Goal: Navigation & Orientation: Find specific page/section

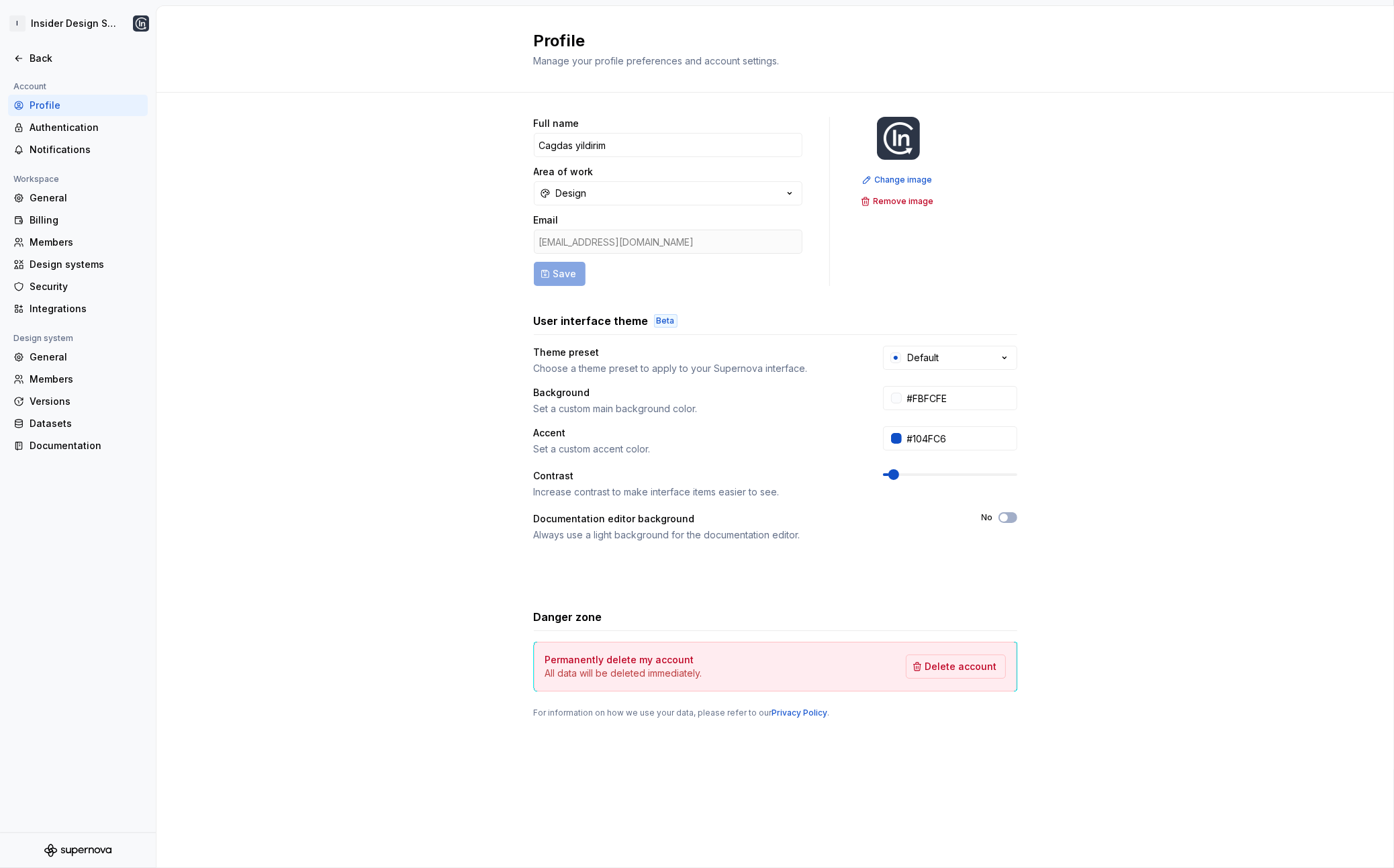
click at [66, 531] on div "Account Profile Authentication Notifications Workspace General Billing Members …" at bounding box center [78, 455] width 156 height 753
click at [48, 58] on div "Back" at bounding box center [86, 58] width 113 height 13
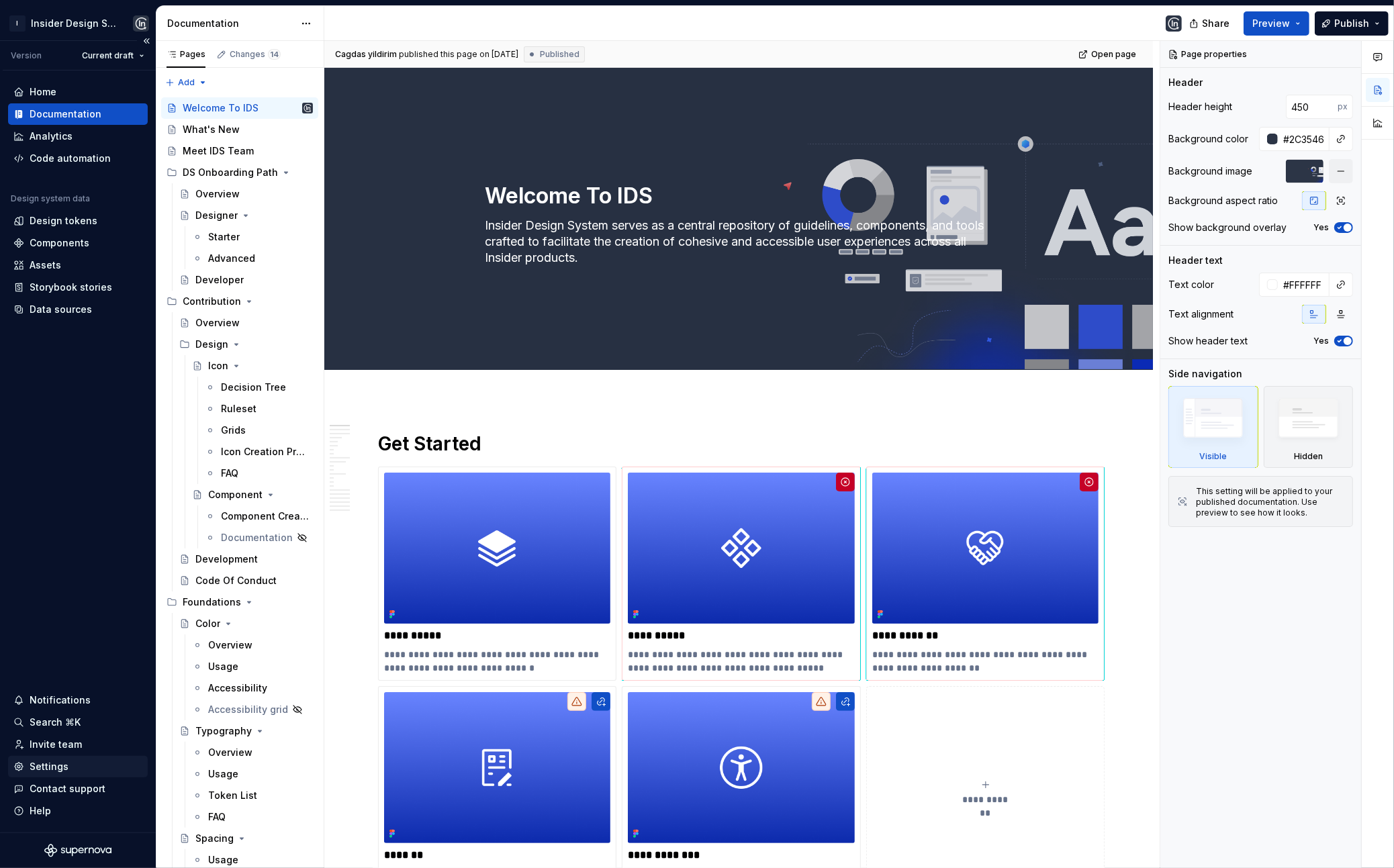
click at [49, 770] on div "Settings" at bounding box center [49, 766] width 39 height 13
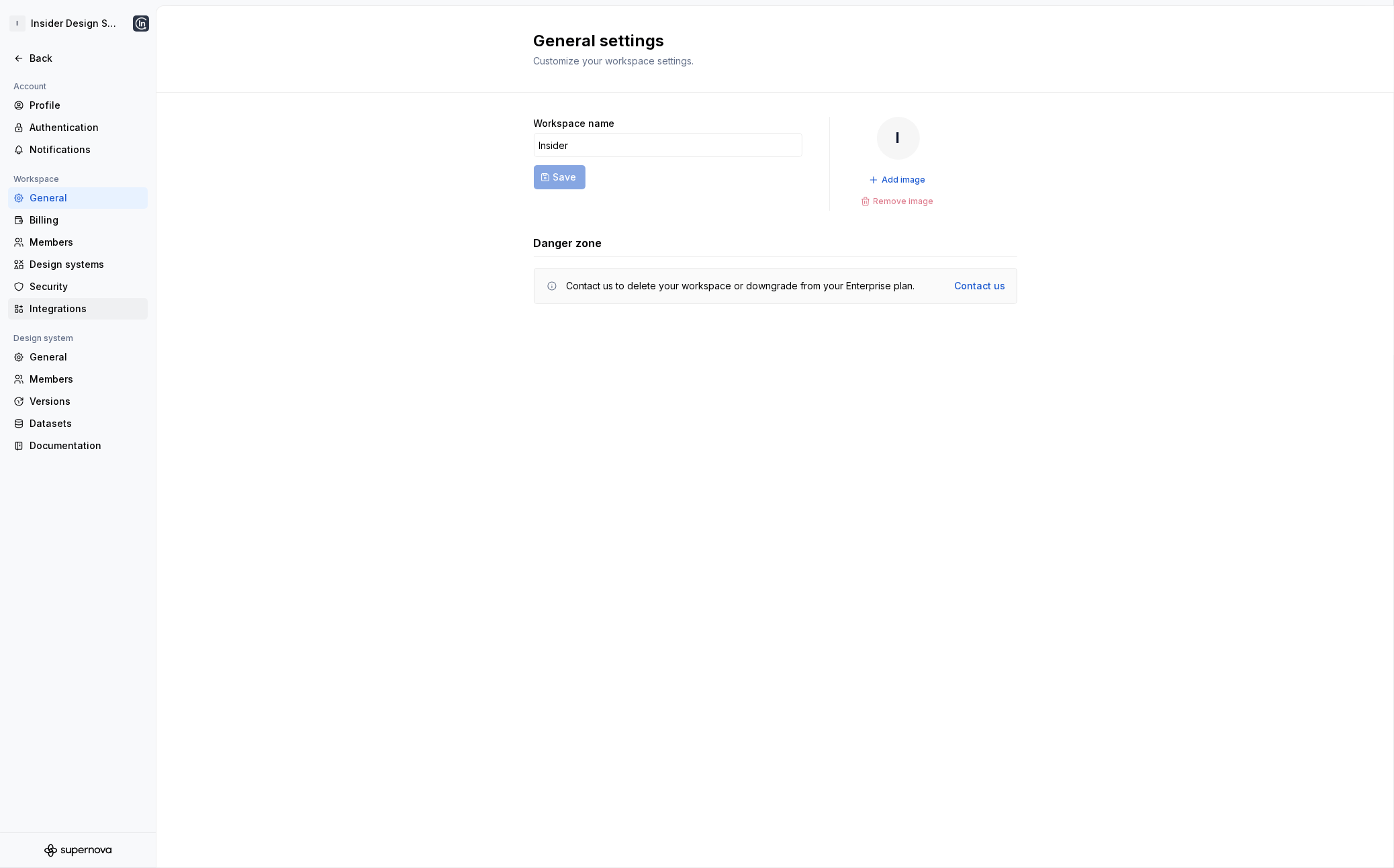
click at [91, 307] on div "Integrations" at bounding box center [86, 309] width 113 height 13
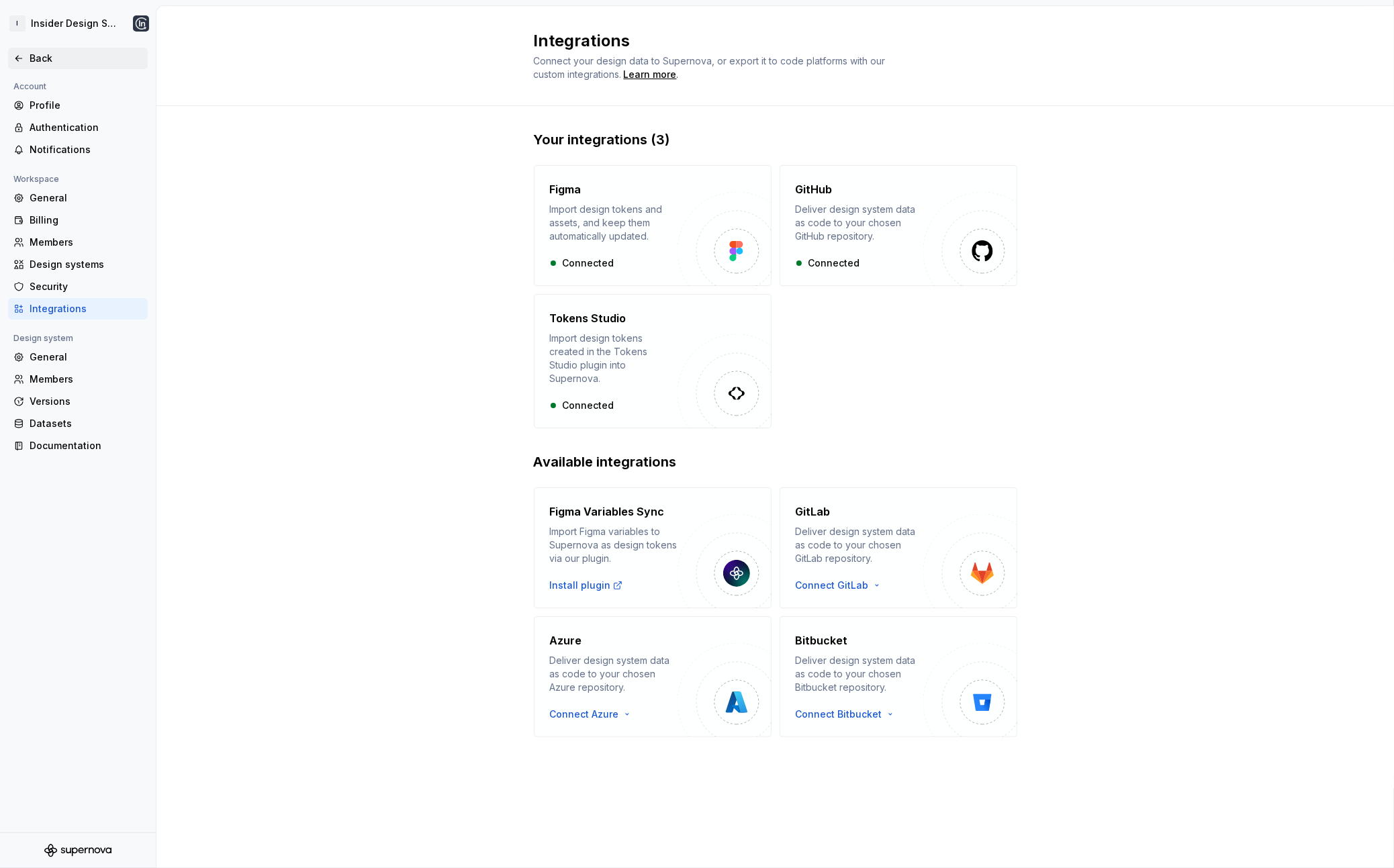
click at [24, 57] on div "Back" at bounding box center [77, 58] width 129 height 13
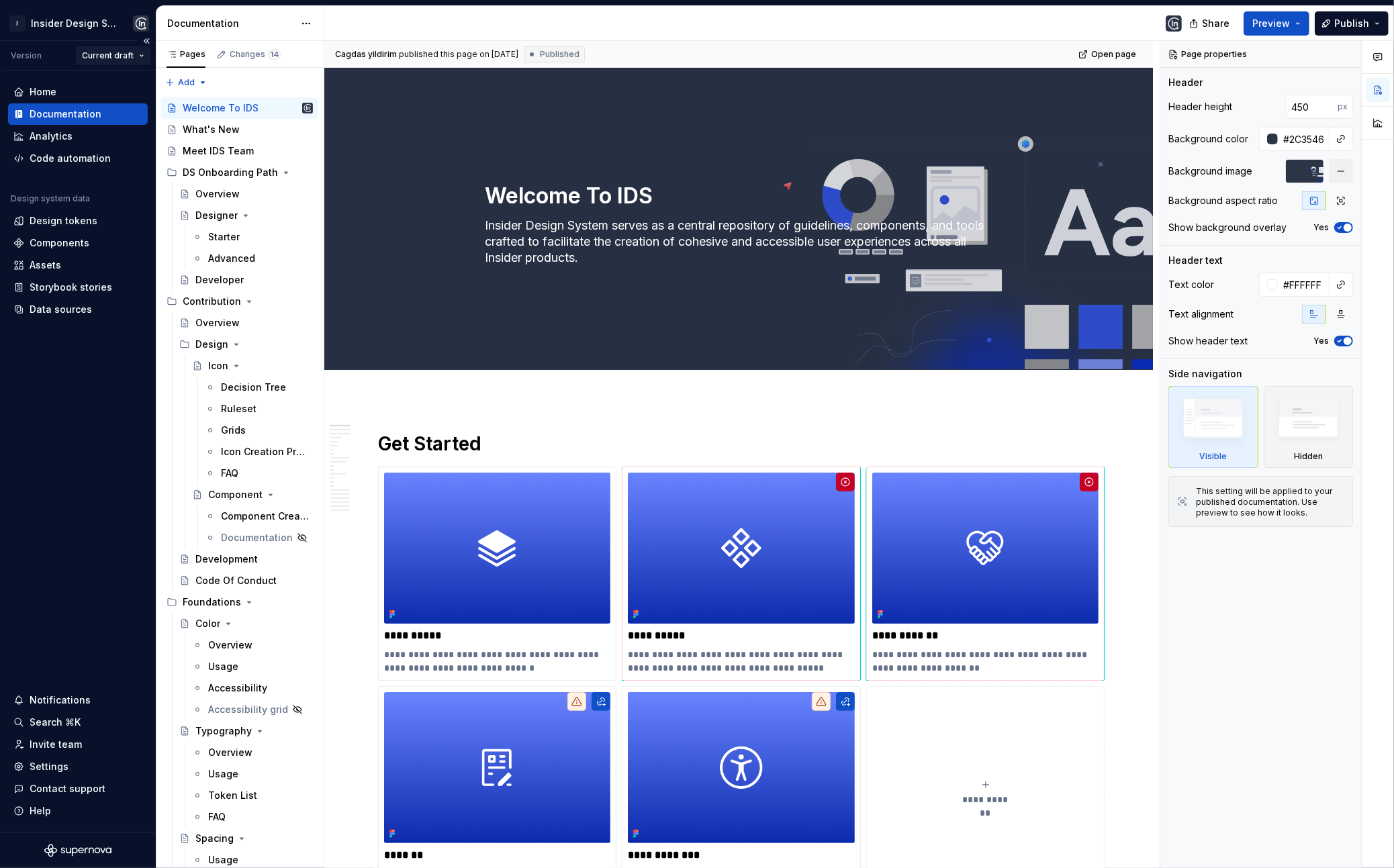
type textarea "*"
click at [51, 93] on div "Home" at bounding box center [43, 92] width 27 height 13
